Goal: Task Accomplishment & Management: Use online tool/utility

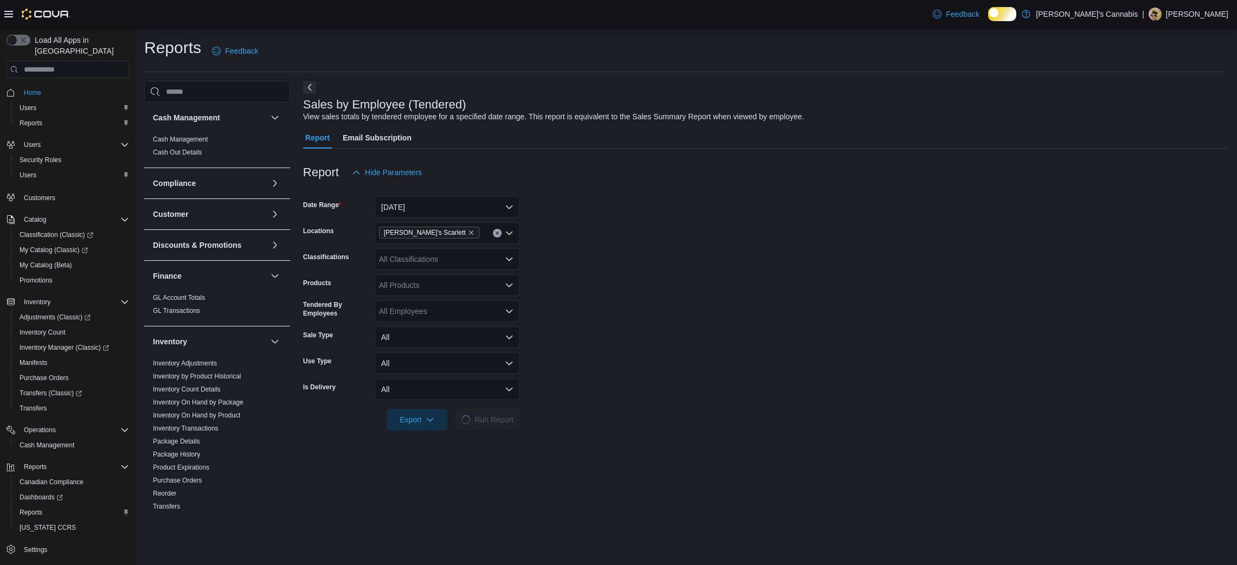
scroll to position [366, 0]
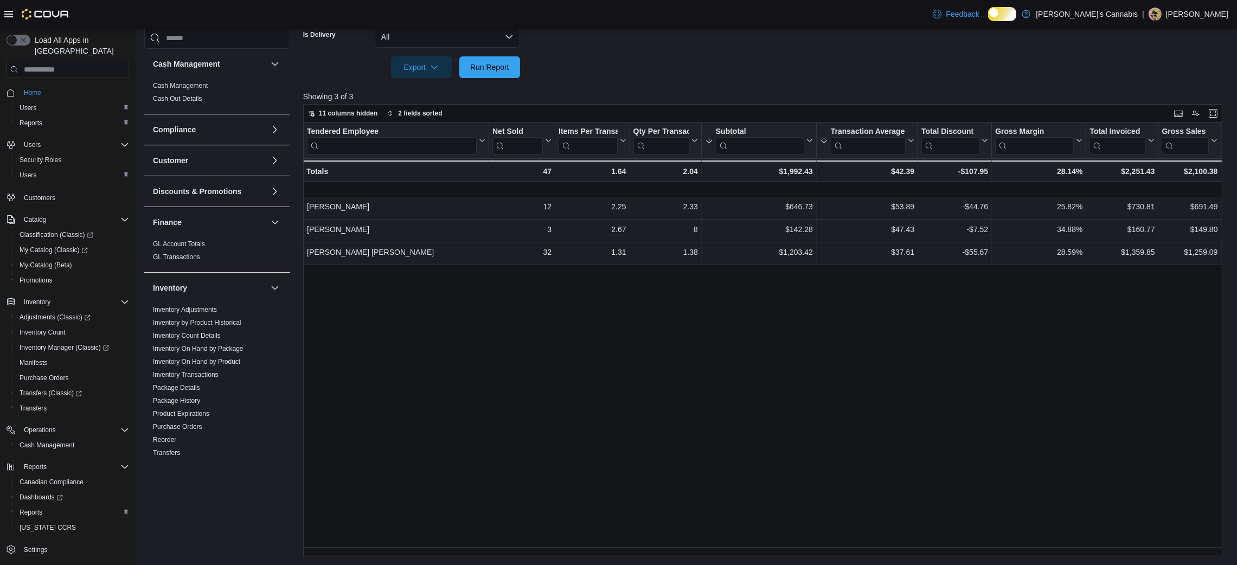
click at [701, 373] on div "Tendered Employee Click to view column header actions Net Sold Click to view co…" at bounding box center [767, 340] width 928 height 434
click at [510, 56] on span "Run Report" at bounding box center [490, 67] width 48 height 22
click at [479, 56] on span "Run Report" at bounding box center [490, 67] width 48 height 22
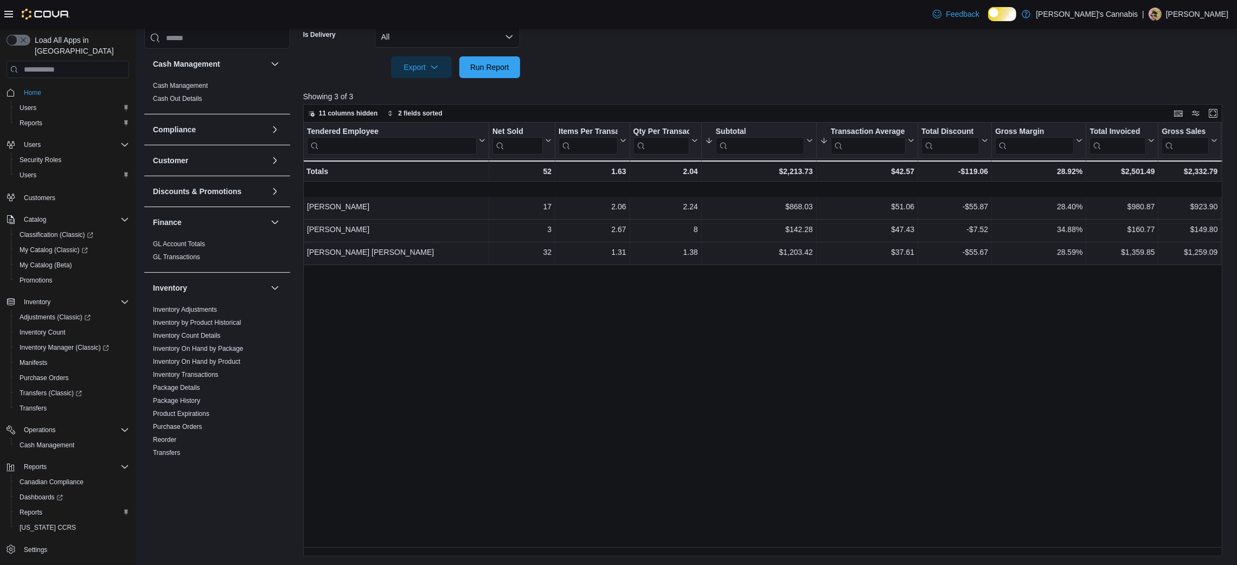
scroll to position [0, 0]
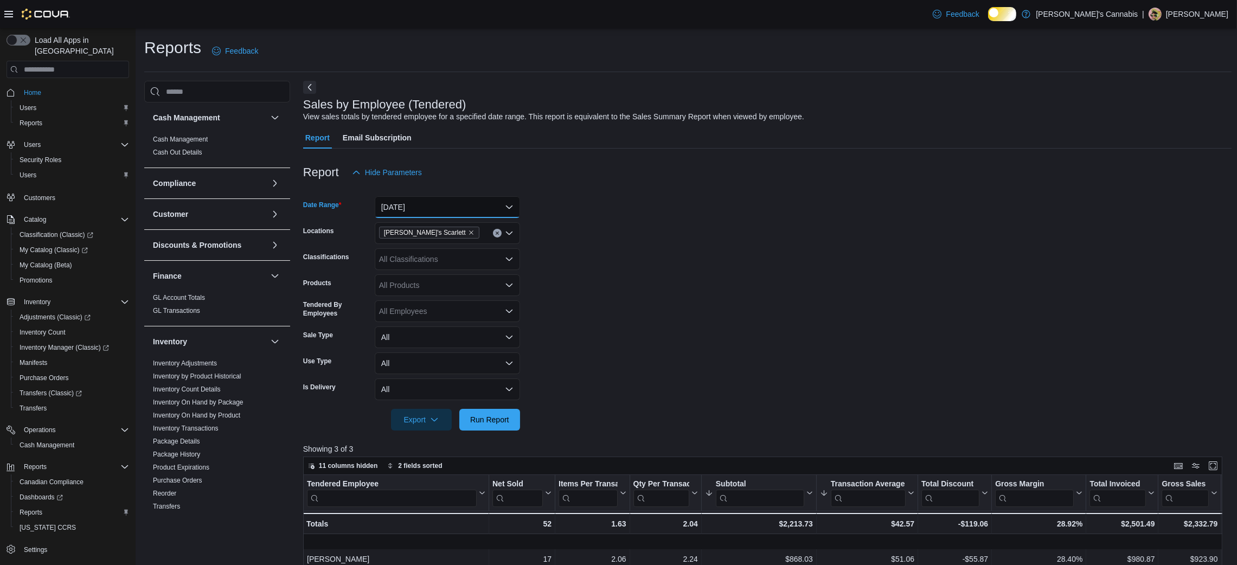
click at [454, 216] on button "[DATE]" at bounding box center [447, 207] width 145 height 22
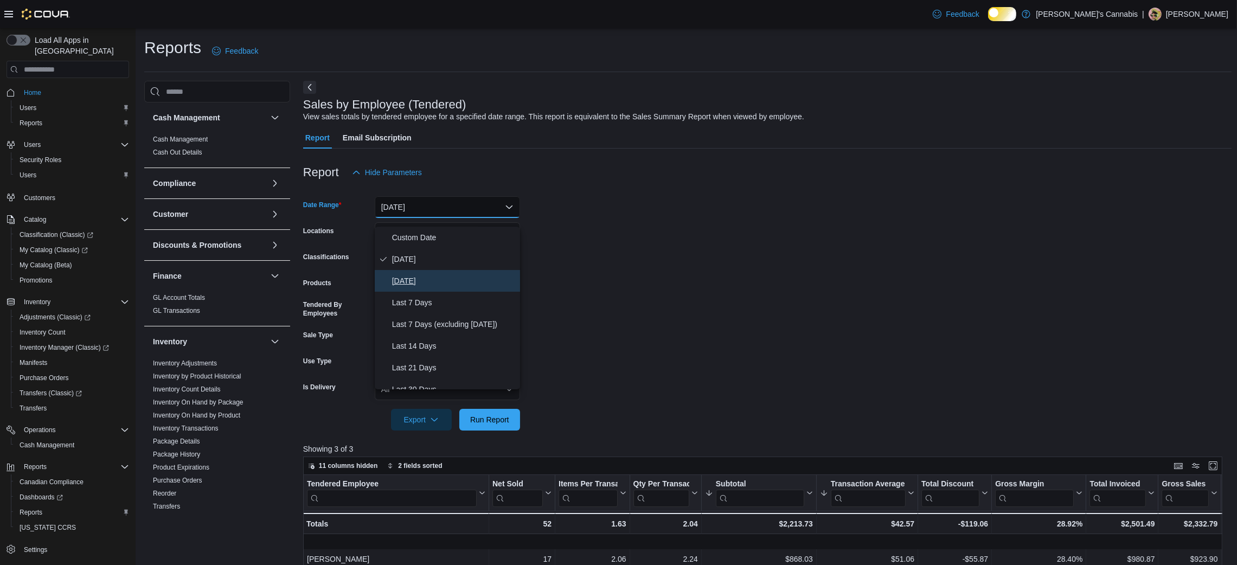
click at [432, 280] on span "[DATE]" at bounding box center [454, 280] width 124 height 13
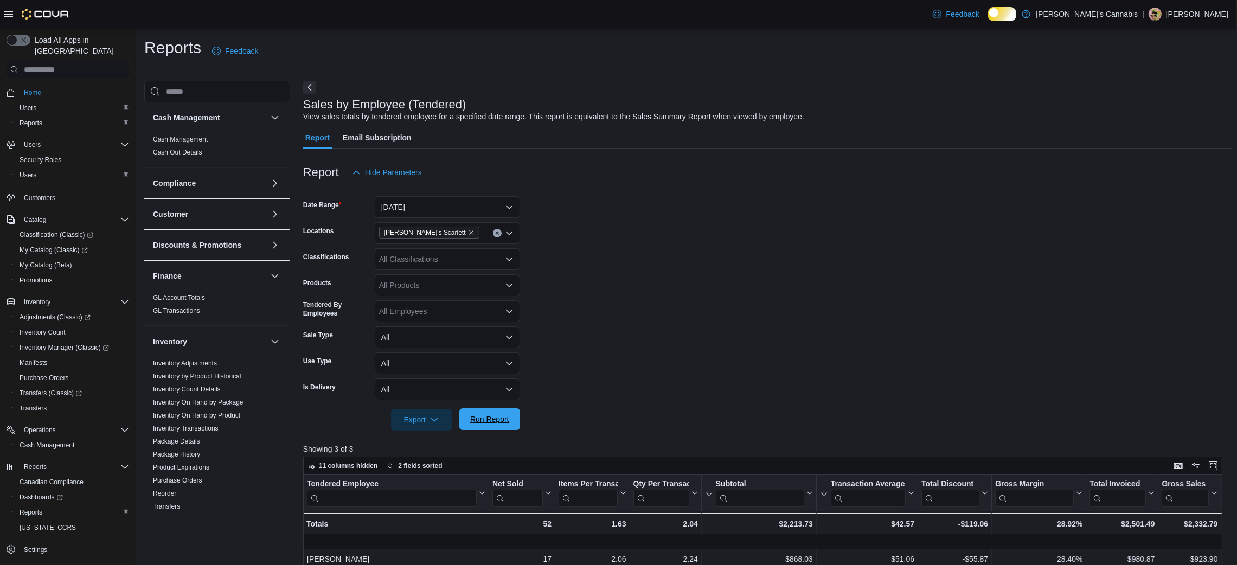
click at [497, 425] on span "Run Report" at bounding box center [489, 419] width 39 height 11
click at [489, 239] on div "[PERSON_NAME]'s Scarlett" at bounding box center [447, 233] width 145 height 22
type input "***"
click at [434, 262] on span "[PERSON_NAME]'s YYZ" at bounding box center [440, 260] width 85 height 11
click at [492, 425] on span "Run Report" at bounding box center [489, 419] width 39 height 11
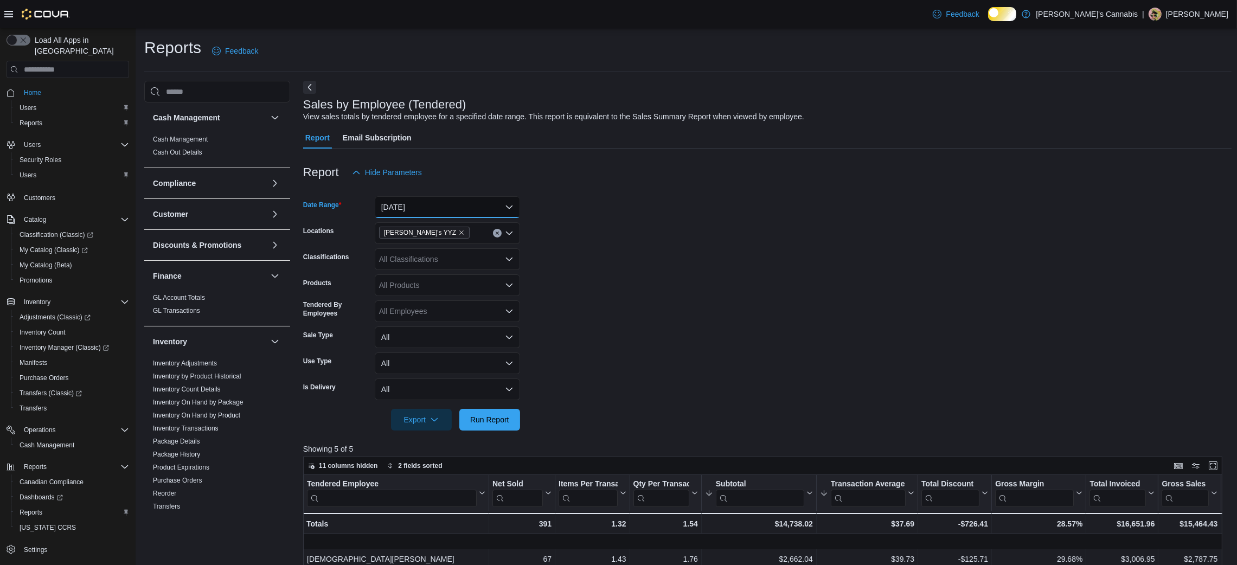
click at [470, 216] on button "[DATE]" at bounding box center [447, 207] width 145 height 22
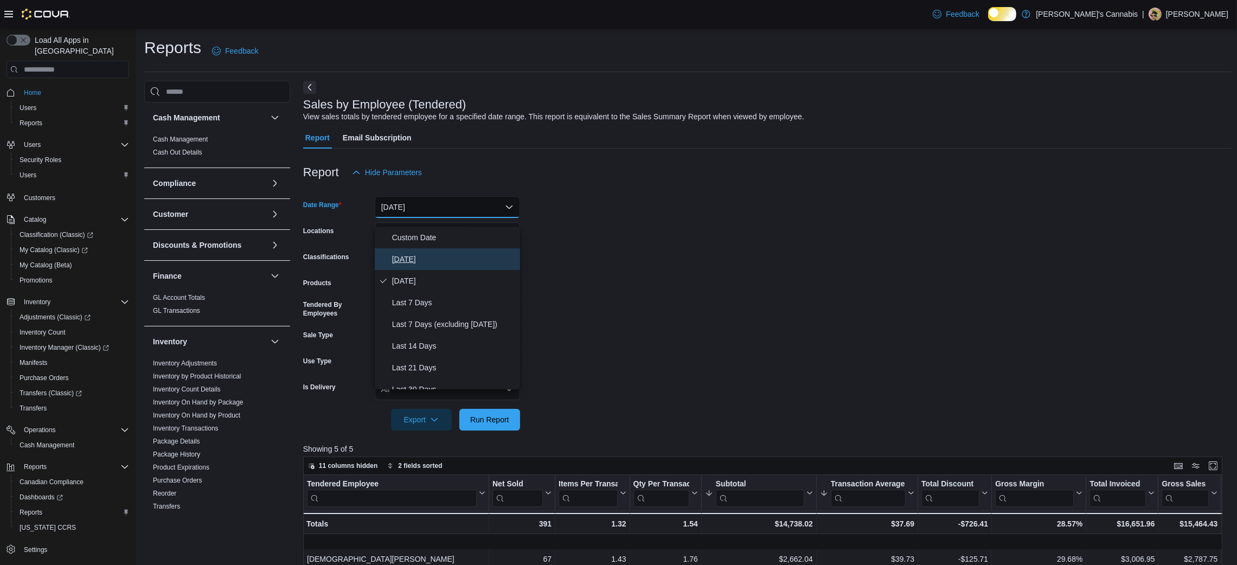
click at [445, 256] on span "[DATE]" at bounding box center [454, 259] width 124 height 13
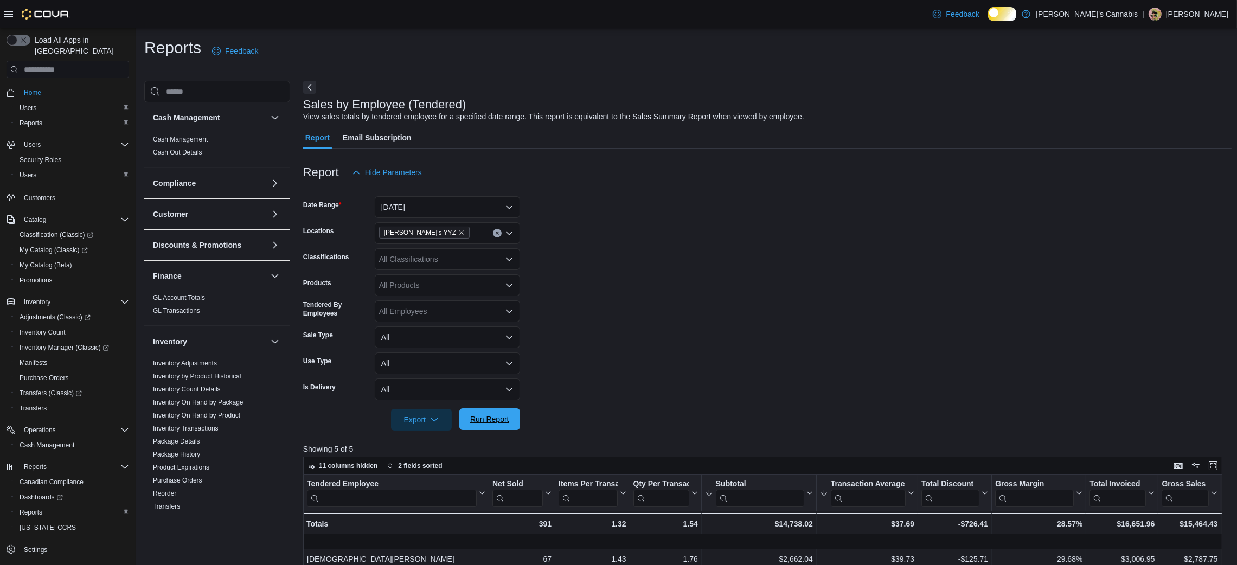
click at [470, 424] on span "Run Report" at bounding box center [490, 419] width 48 height 22
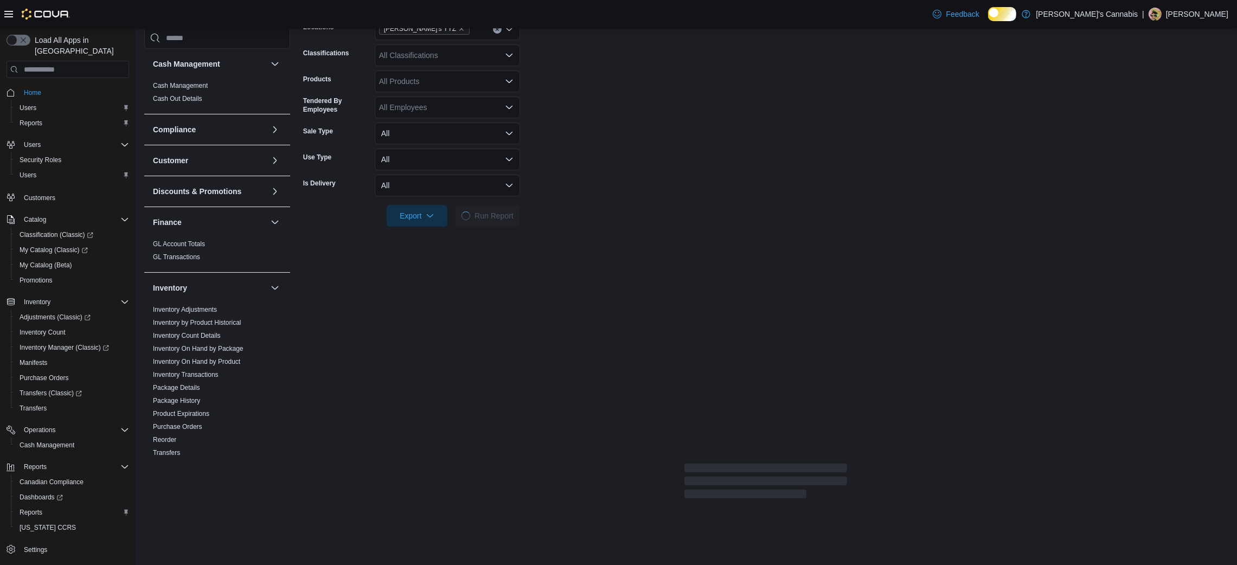
scroll to position [347, 0]
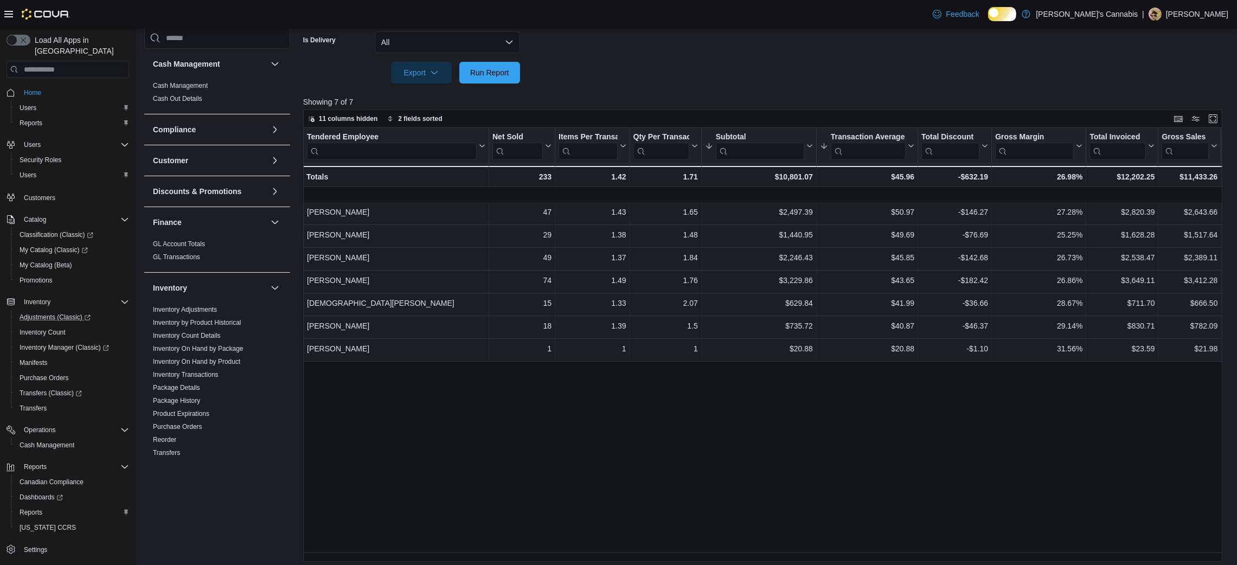
click at [76, 310] on link "Adjustments (Classic)" at bounding box center [72, 317] width 123 height 15
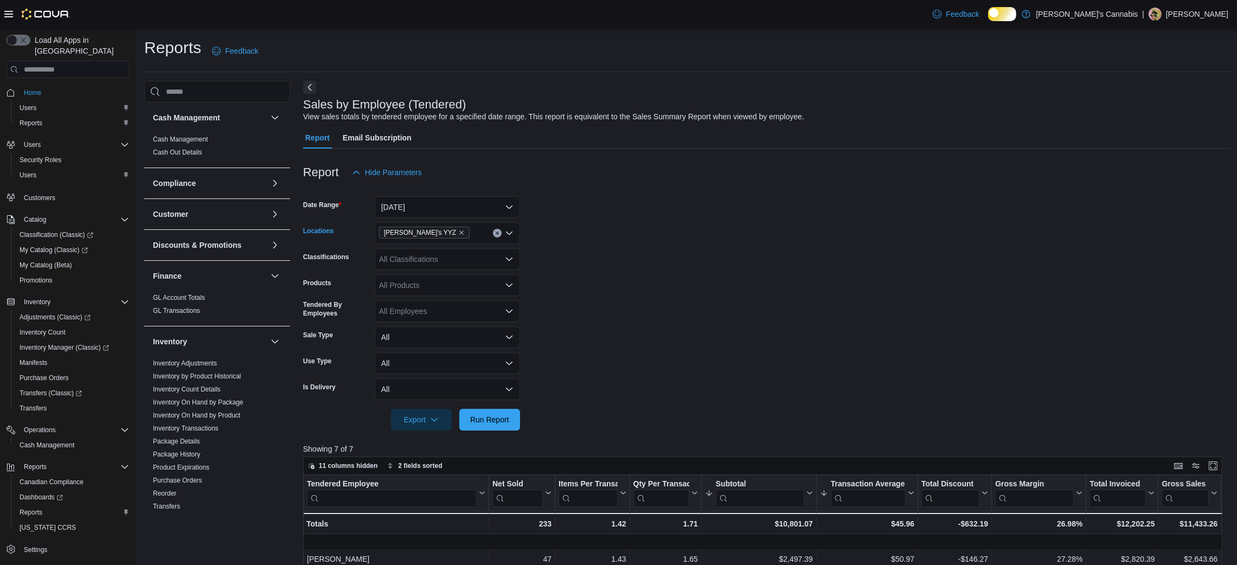
click at [460, 239] on div "[PERSON_NAME]'s YYZ" at bounding box center [447, 233] width 145 height 22
type input "*"
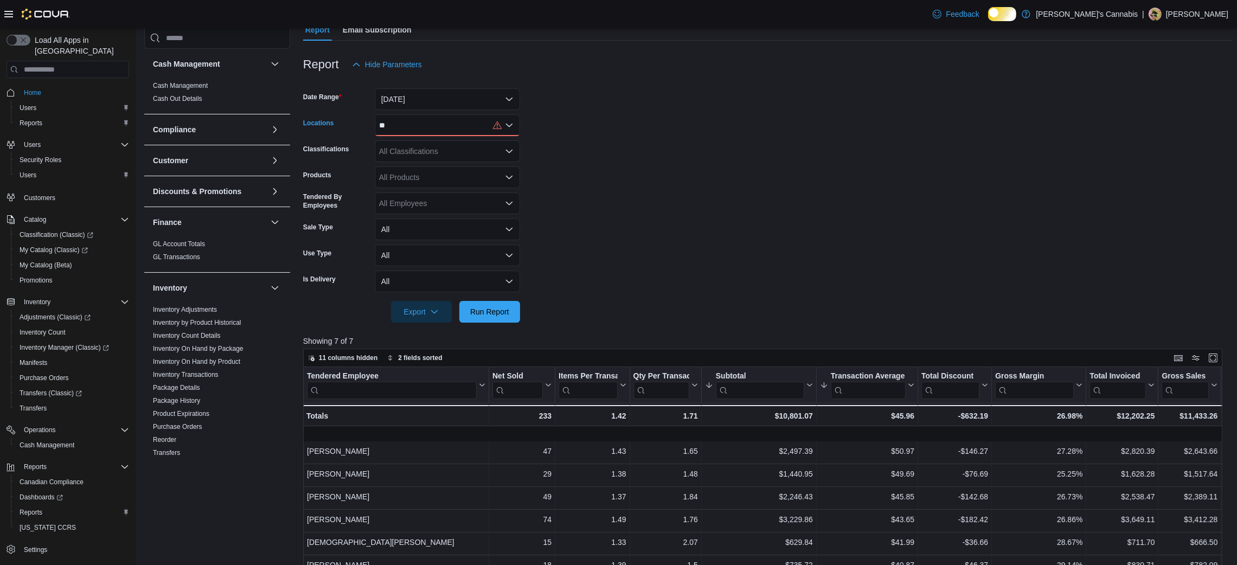
scroll to position [105, 0]
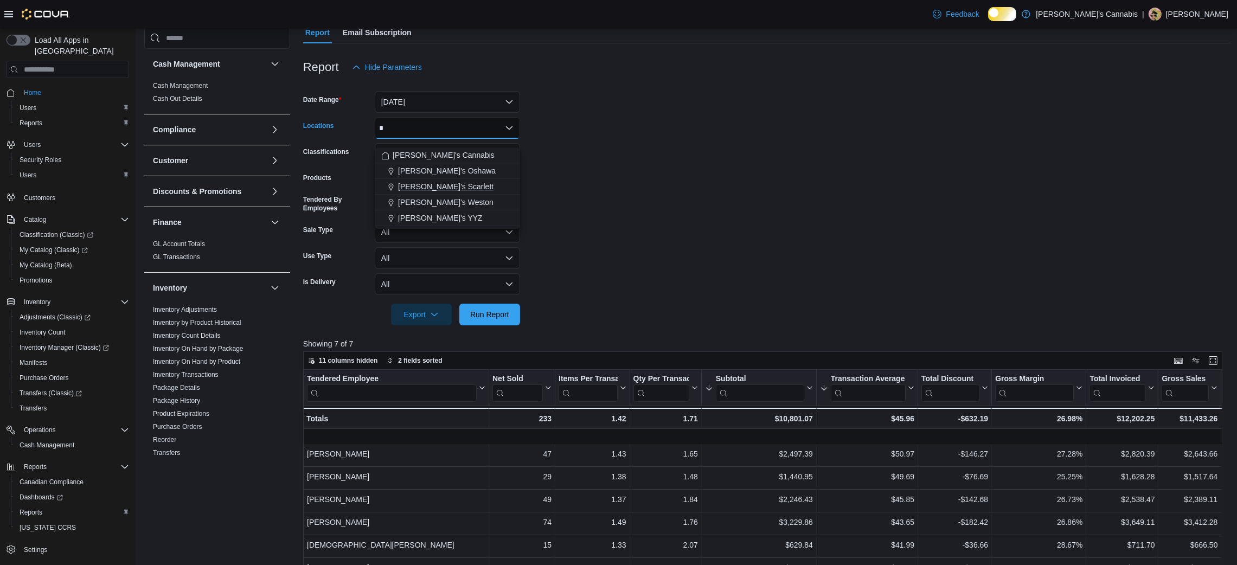
type input "*"
click at [464, 187] on span "[PERSON_NAME]'s Scarlett" at bounding box center [445, 186] width 95 height 11
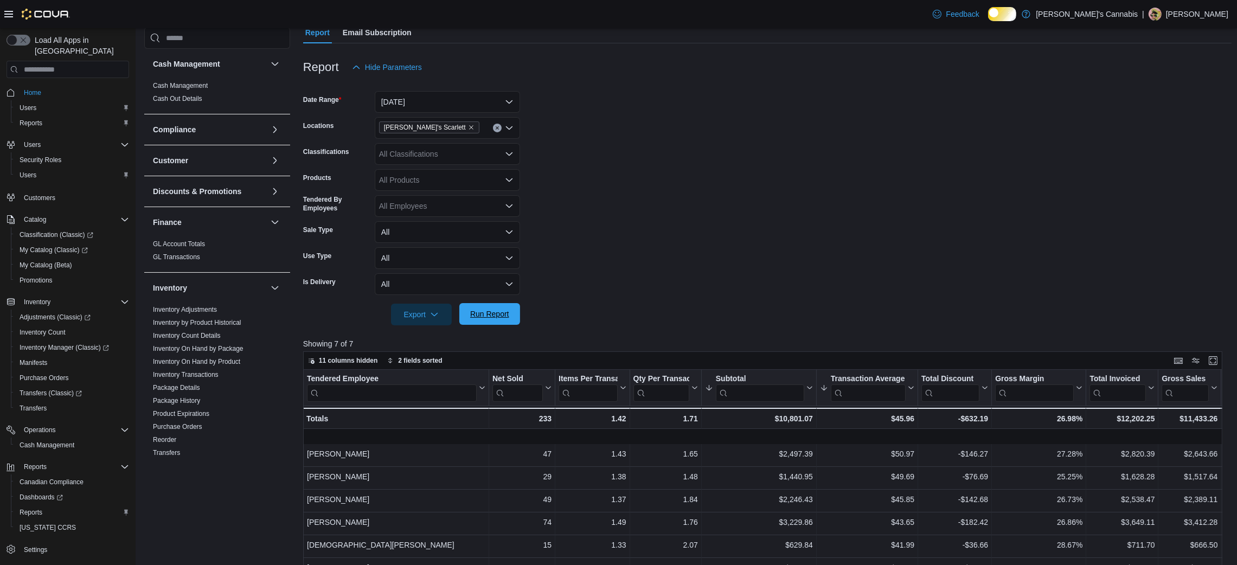
click at [489, 319] on span "Run Report" at bounding box center [489, 314] width 39 height 11
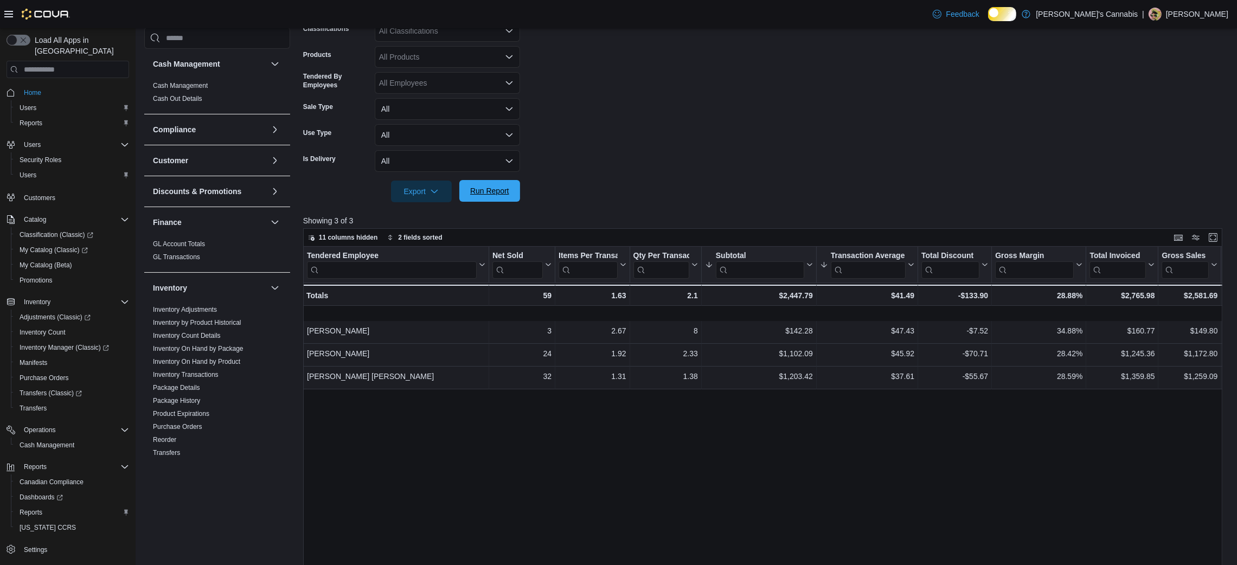
scroll to position [227, 0]
